Goal: Transaction & Acquisition: Purchase product/service

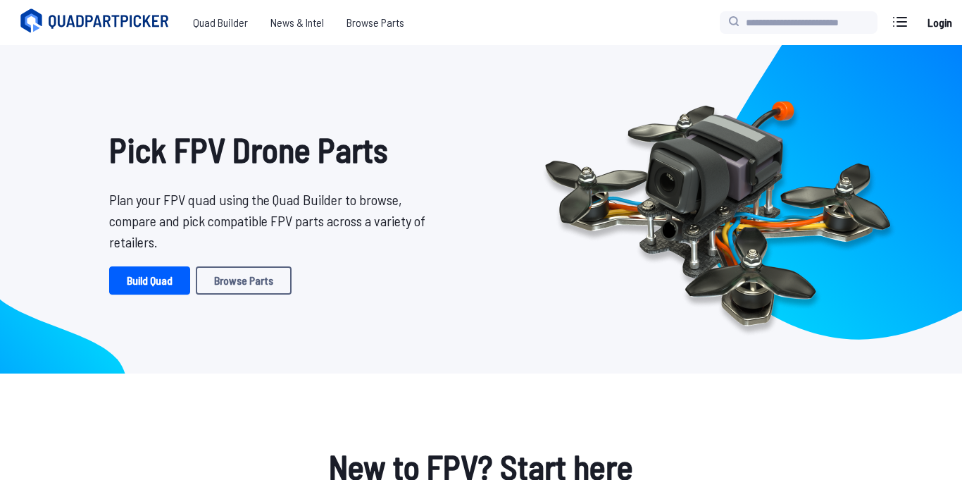
click at [938, 30] on link "Login" at bounding box center [940, 22] width 34 height 28
click at [137, 268] on link "Build Quad" at bounding box center [149, 280] width 81 height 28
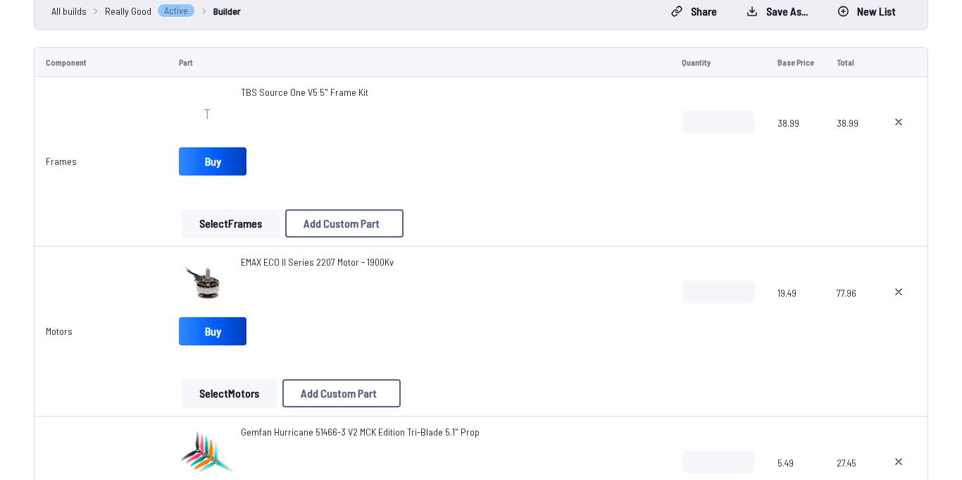
scroll to position [201, 0]
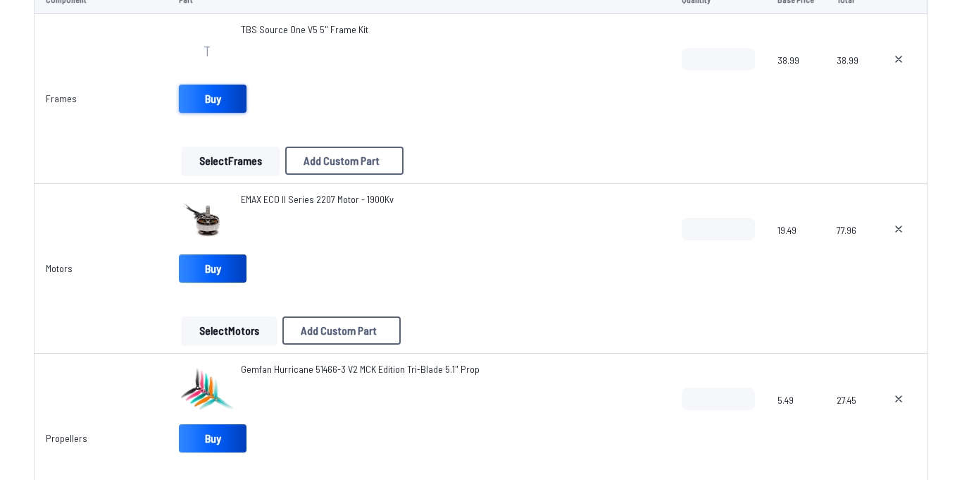
click at [212, 111] on link "Buy" at bounding box center [213, 99] width 68 height 28
click at [240, 271] on link "Buy" at bounding box center [213, 268] width 68 height 28
click at [276, 202] on span "EMAX ECO II Series 2207 Motor - 1900Kv" at bounding box center [317, 199] width 153 height 12
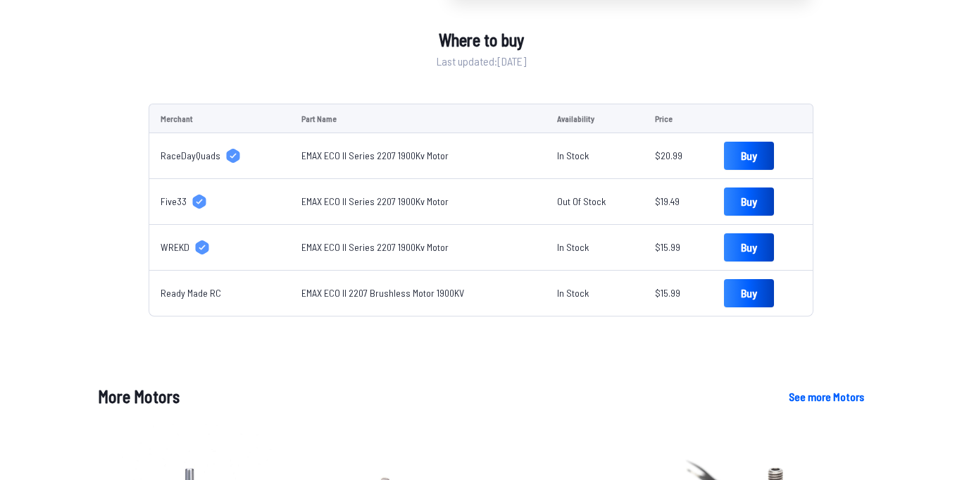
scroll to position [545, 0]
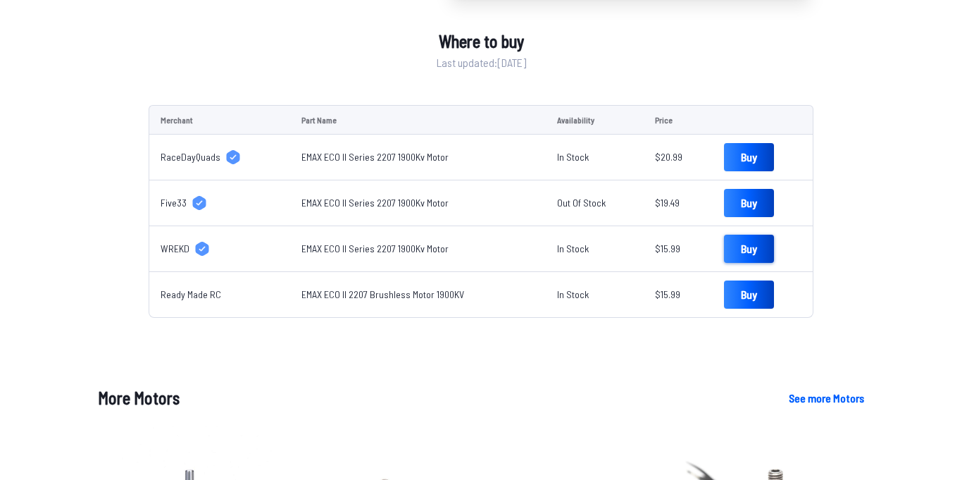
click at [736, 249] on link "Buy" at bounding box center [749, 249] width 50 height 28
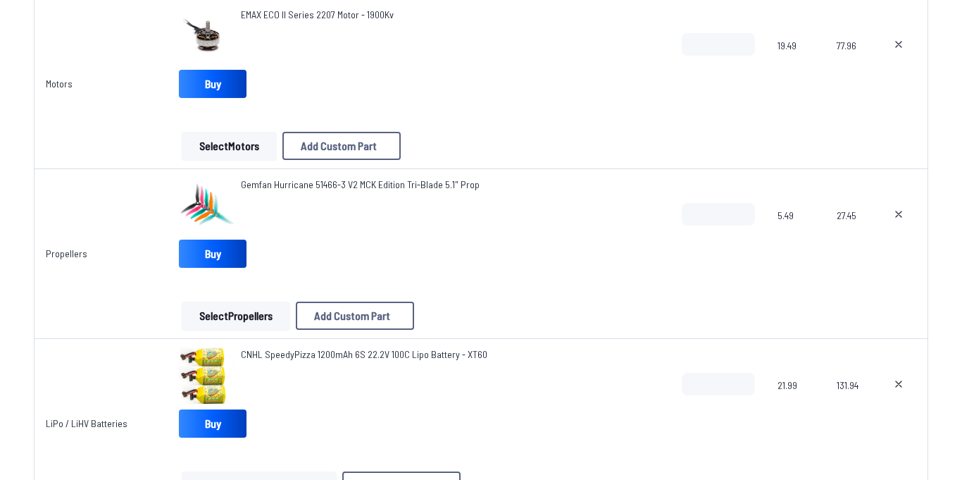
scroll to position [390, 0]
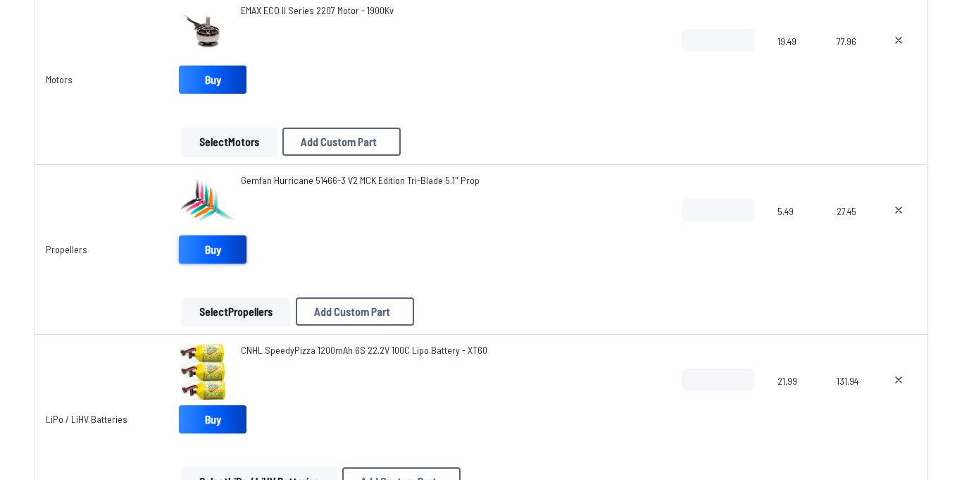
click at [227, 259] on link "Buy" at bounding box center [213, 249] width 68 height 28
click at [219, 413] on link "Buy" at bounding box center [213, 419] width 68 height 28
click at [211, 430] on link "Buy" at bounding box center [213, 419] width 68 height 28
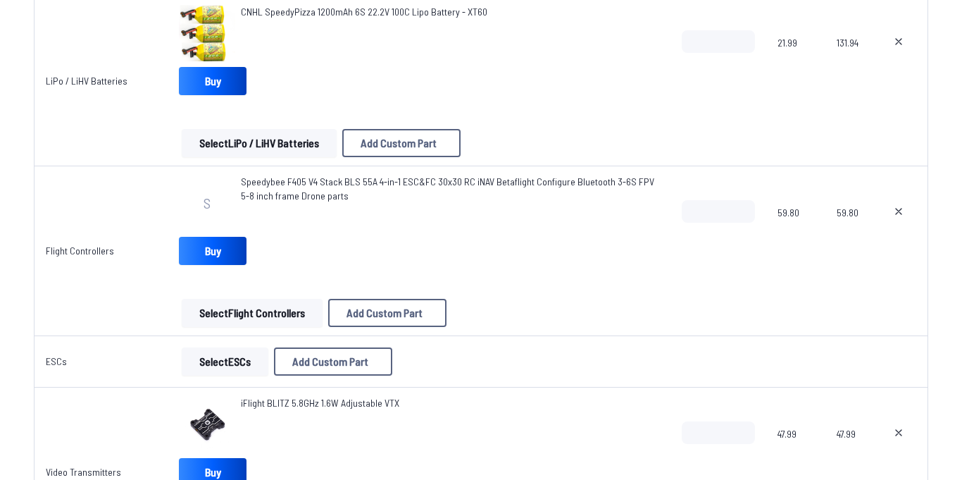
scroll to position [731, 0]
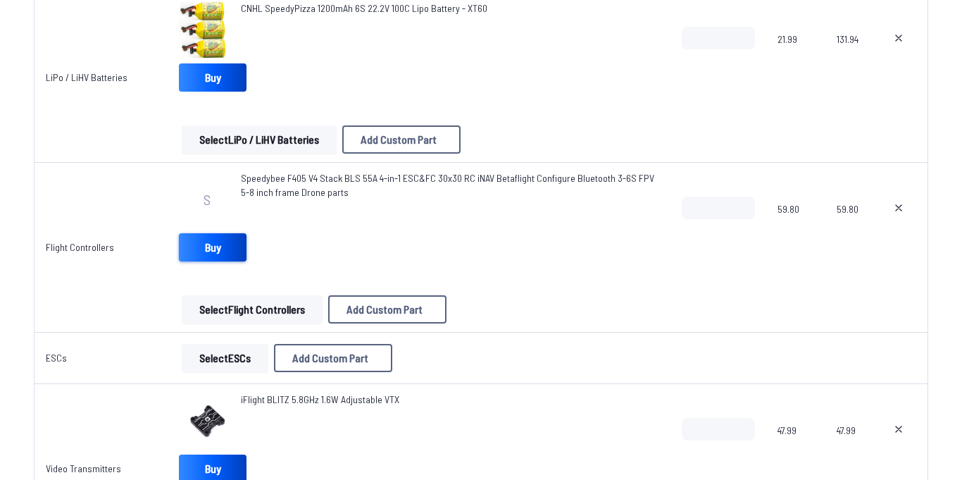
click at [240, 250] on link "Buy" at bounding box center [213, 247] width 68 height 28
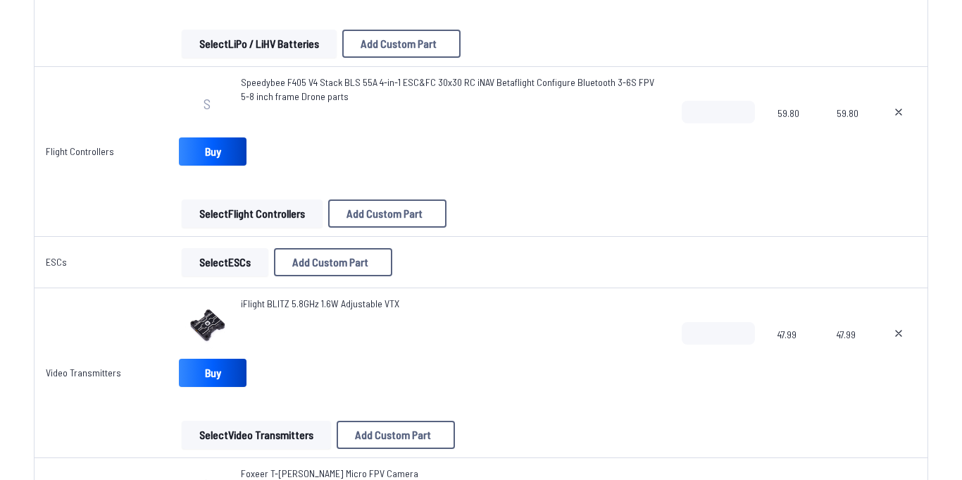
scroll to position [829, 0]
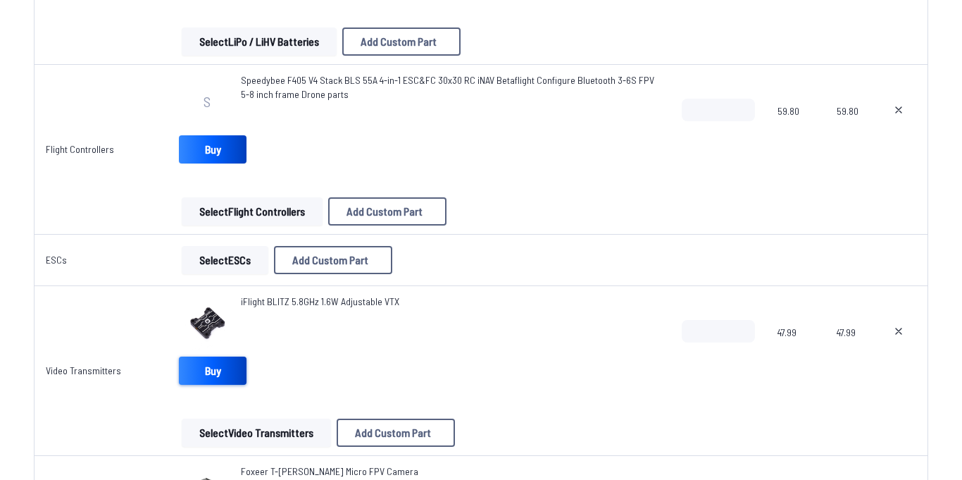
click at [223, 367] on link "Buy" at bounding box center [213, 371] width 68 height 28
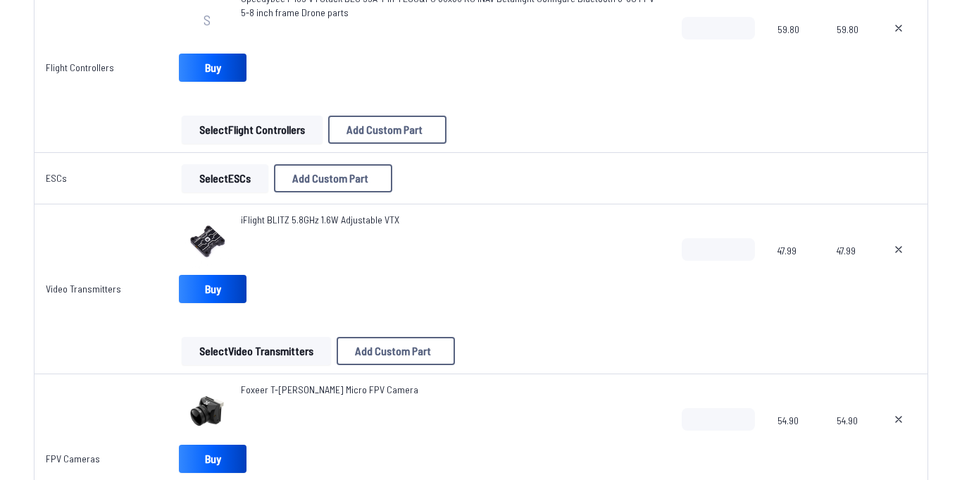
scroll to position [916, 0]
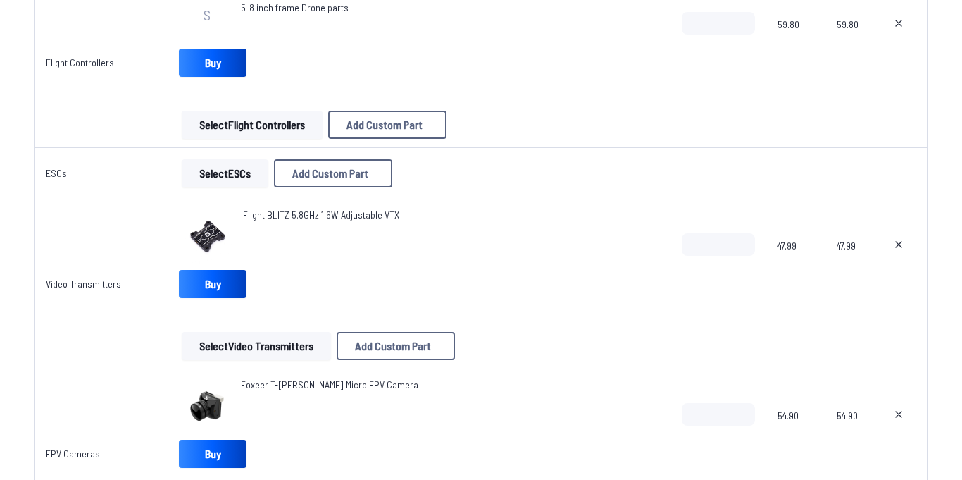
click at [380, 230] on div "iFlight BLITZ 5.8GHz 1.6W Adjustable VTX" at bounding box center [320, 236] width 159 height 56
click at [283, 217] on span "iFlight BLITZ 5.8GHz 1.6W Adjustable VTX" at bounding box center [320, 215] width 159 height 12
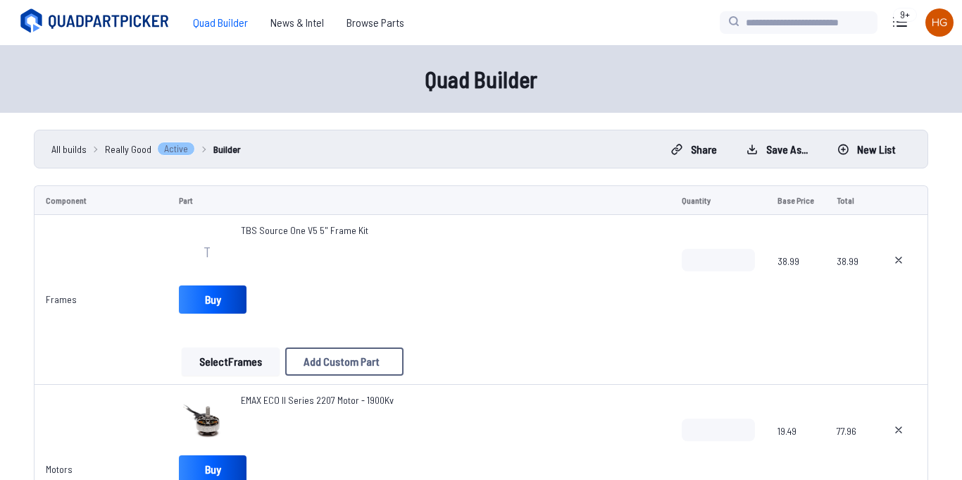
scroll to position [916, 0]
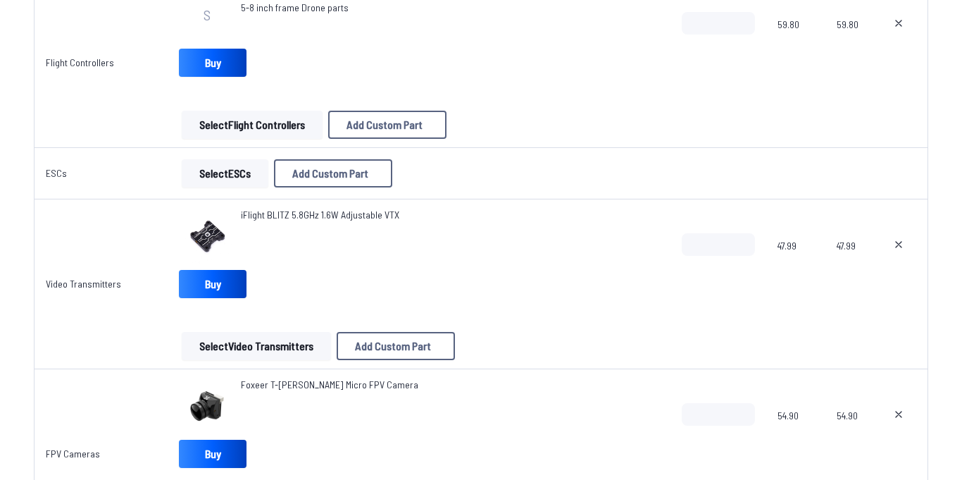
click at [261, 365] on td "iFlight BLITZ 5.8GHz 1.6W Adjustable VTX Buy Select Video Transmitters Add Cust…" at bounding box center [419, 284] width 502 height 170
click at [260, 354] on button "Select Video Transmitters" at bounding box center [256, 346] width 149 height 28
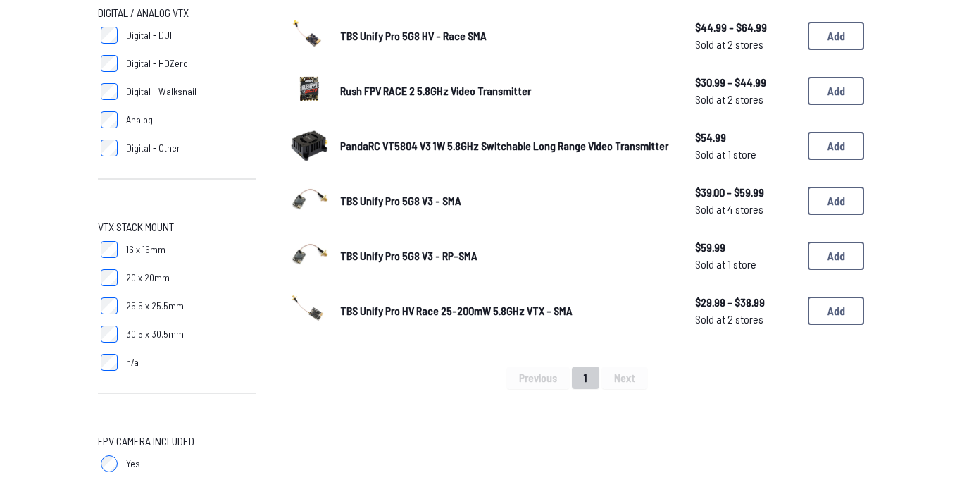
scroll to position [245, 0]
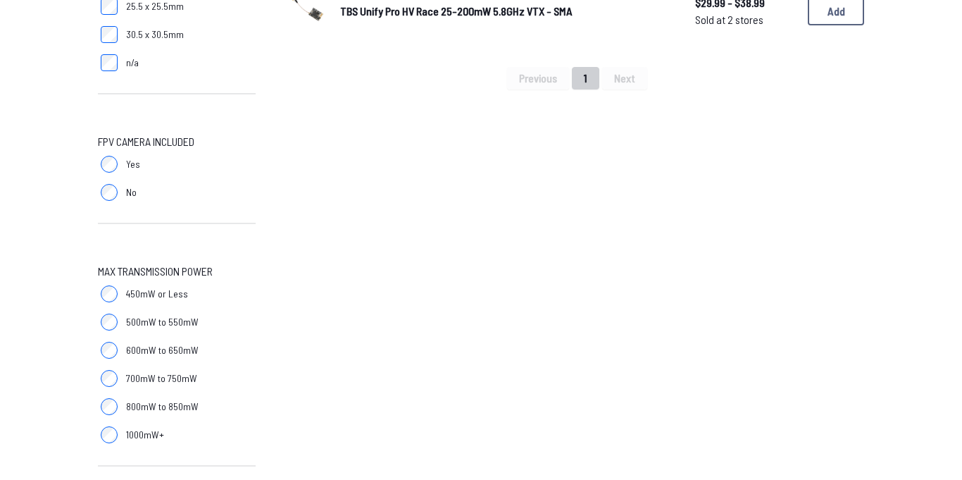
scroll to position [567, 0]
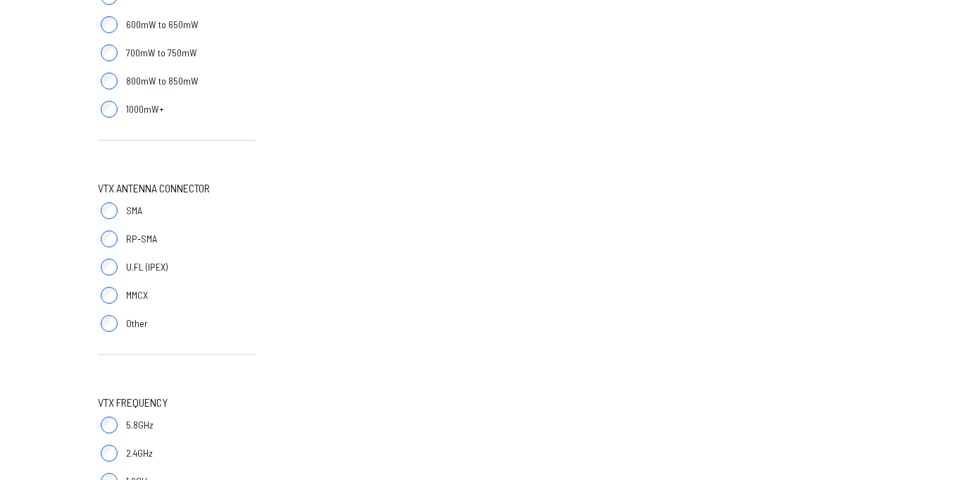
scroll to position [852, 0]
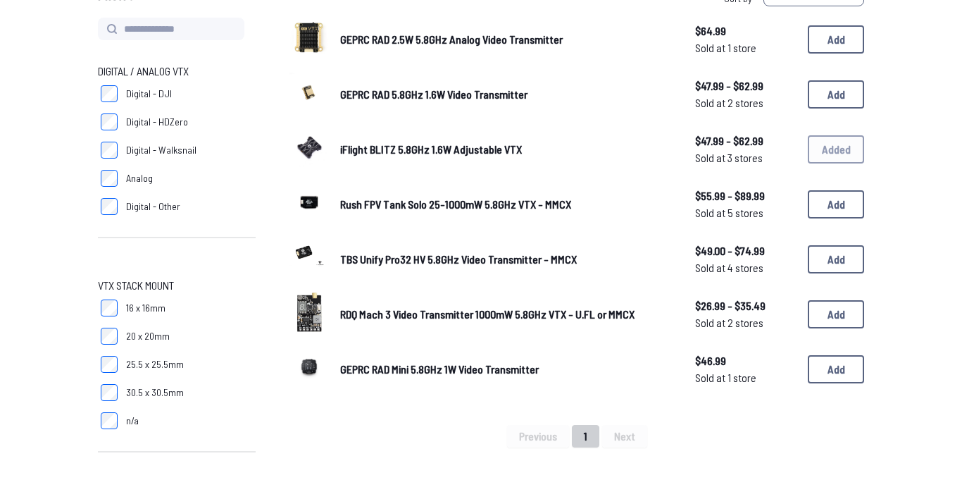
scroll to position [166, 0]
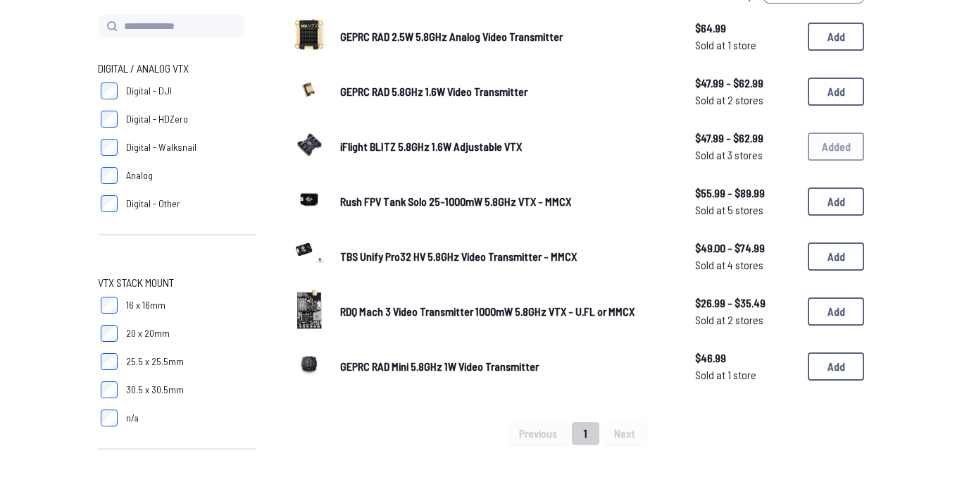
click at [429, 151] on span "iFlight BLITZ 5.8GHz 1.6W Adjustable VTX" at bounding box center [431, 146] width 182 height 13
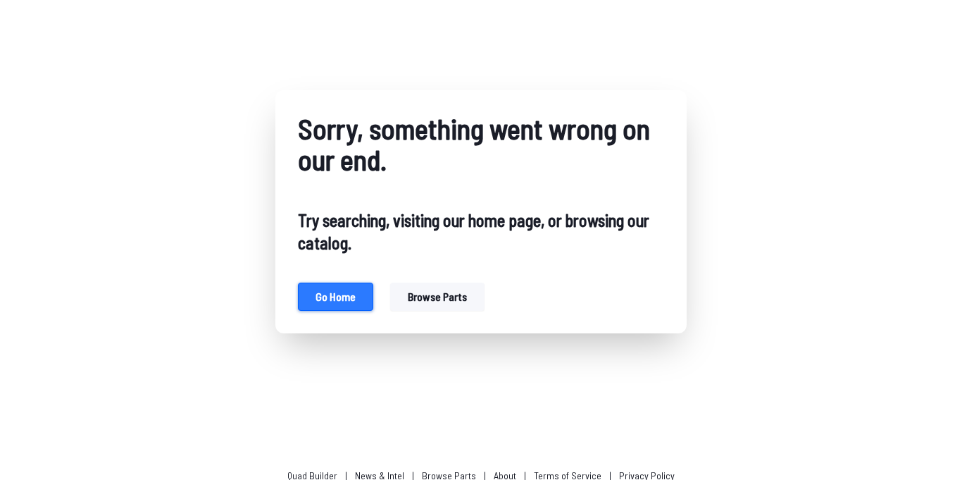
click at [319, 301] on button "Go home" at bounding box center [335, 297] width 75 height 28
